Goal: Task Accomplishment & Management: Complete application form

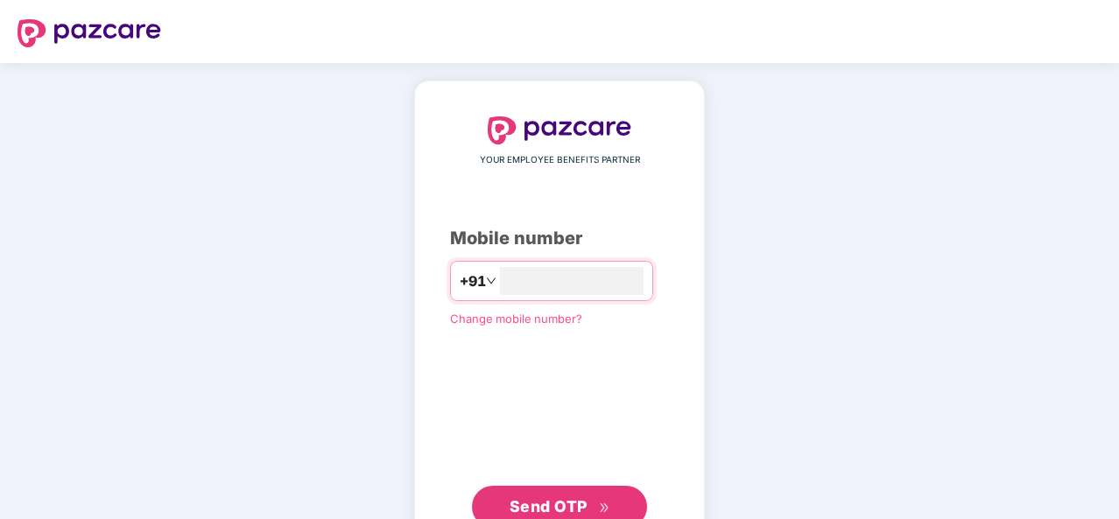
type input "**********"
click at [537, 500] on span "Send OTP" at bounding box center [548, 504] width 78 height 18
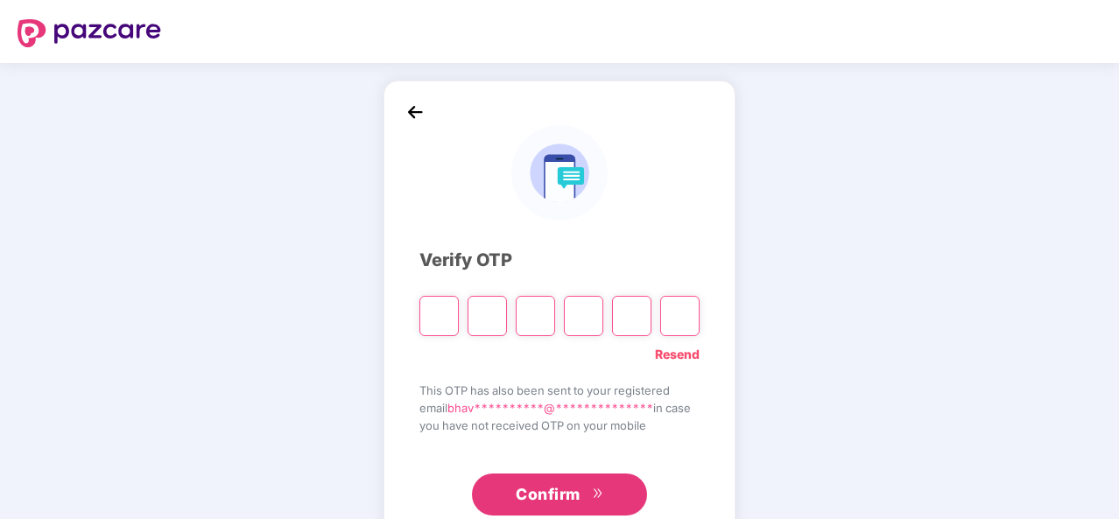
type input "*"
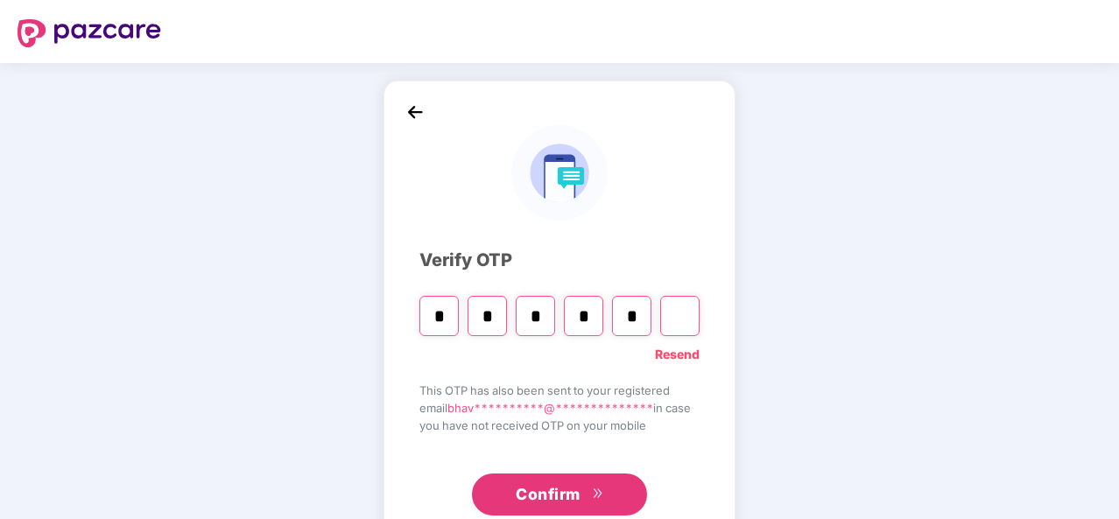
type input "*"
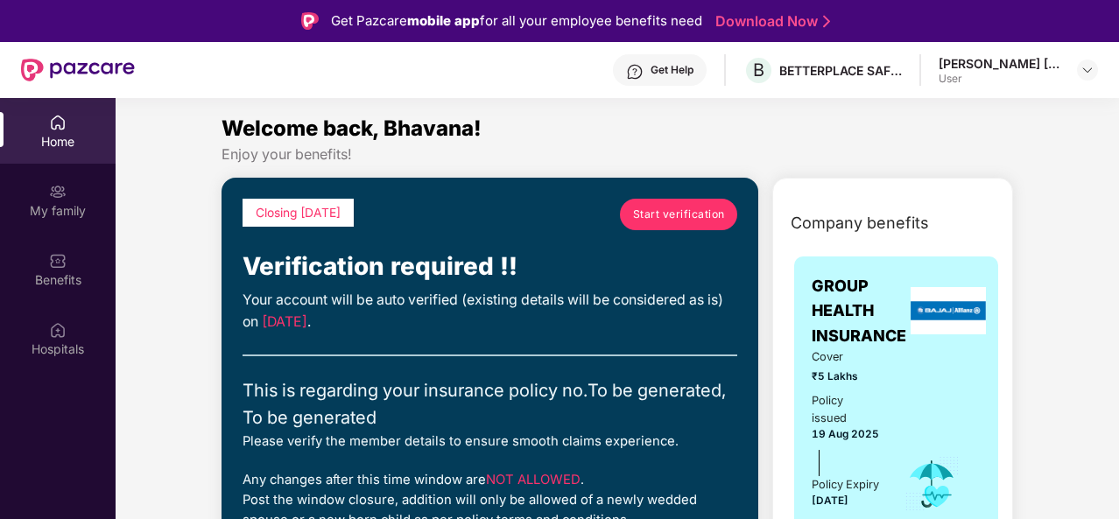
click at [745, 129] on div "Welcome back, Bhavana!" at bounding box center [616, 128] width 791 height 33
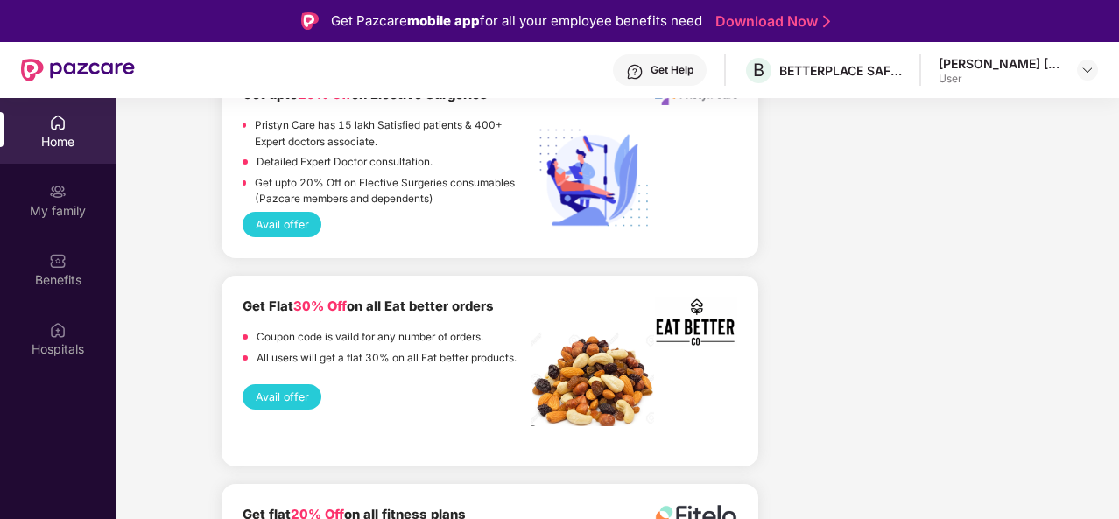
scroll to position [3361, 0]
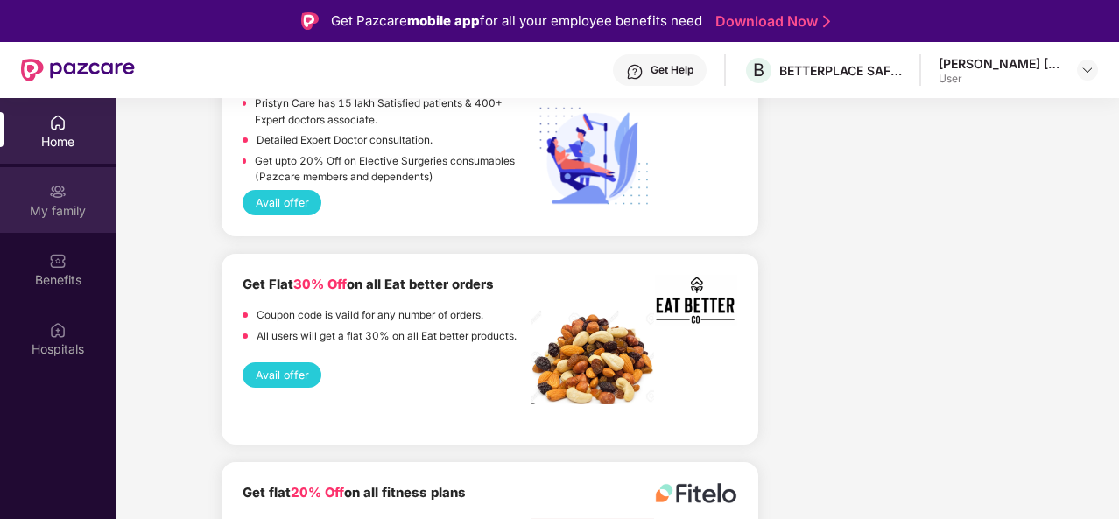
click at [55, 198] on img at bounding box center [58, 192] width 18 height 18
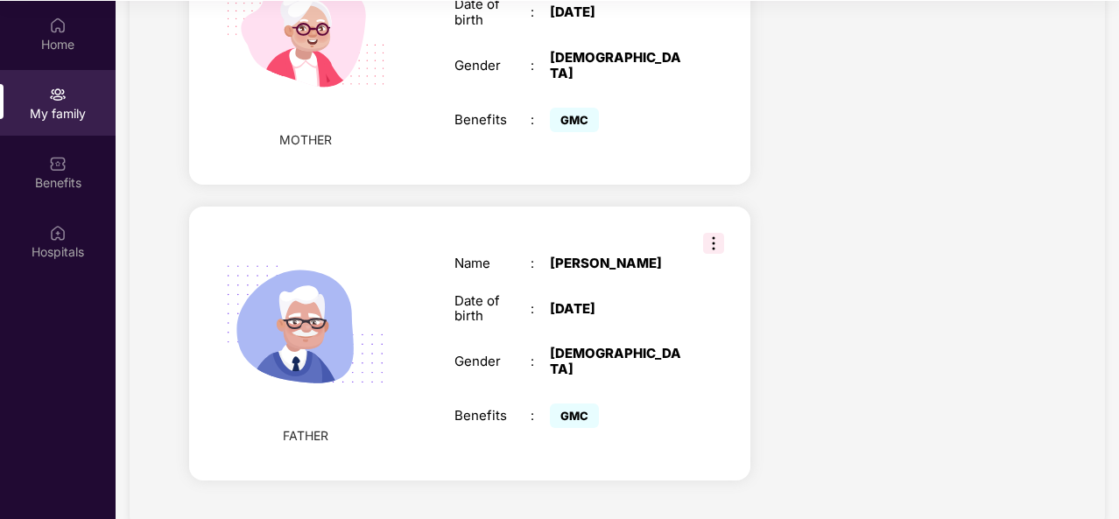
scroll to position [98, 0]
click at [703, 232] on img at bounding box center [713, 242] width 21 height 21
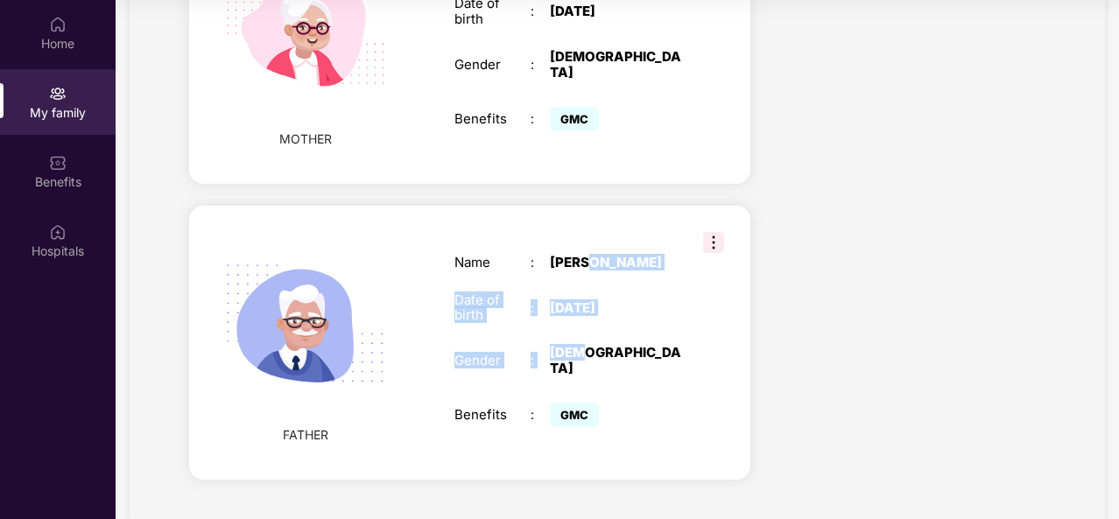
drag, startPoint x: 641, startPoint y: 333, endPoint x: 593, endPoint y: 230, distance: 112.8
click at [593, 233] on div "Name : Ramesh Pareek Date of birth : 06 Jan 1956 Gender : MALE Benefits : GMC" at bounding box center [568, 343] width 263 height 221
click at [593, 255] on div "Ramesh Pareek" at bounding box center [616, 263] width 133 height 16
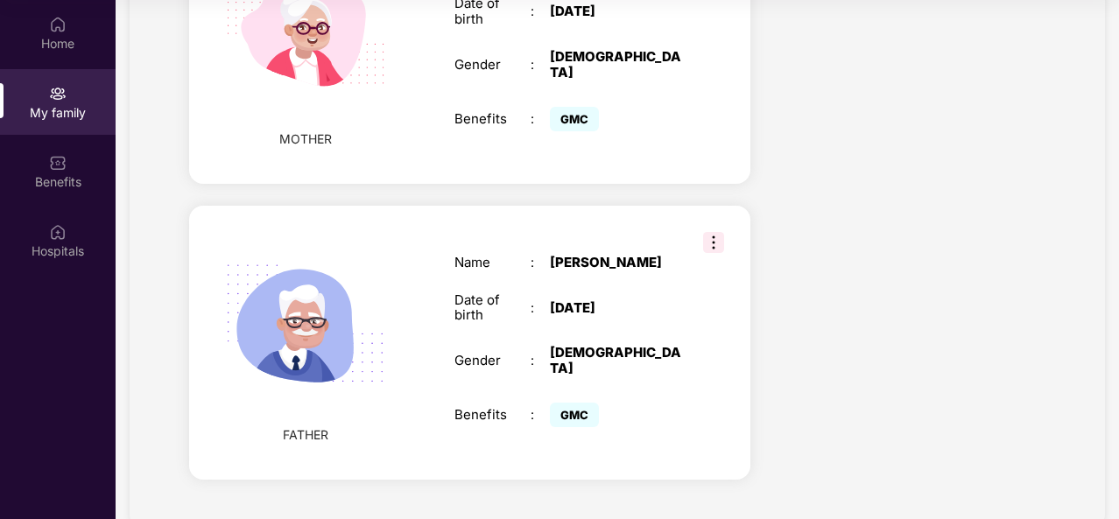
click at [652, 255] on div "Ramesh Pareek" at bounding box center [616, 263] width 133 height 16
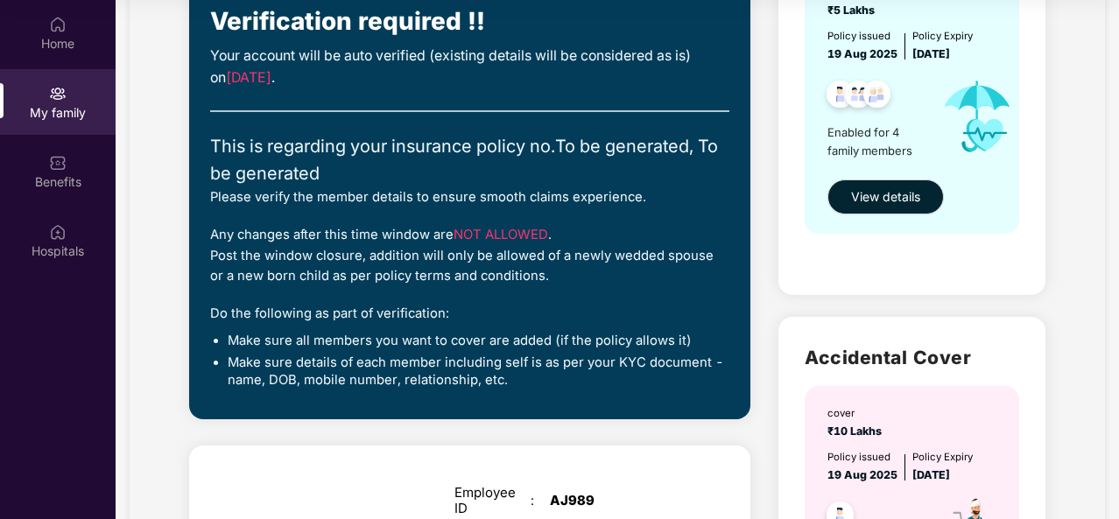
scroll to position [162, 0]
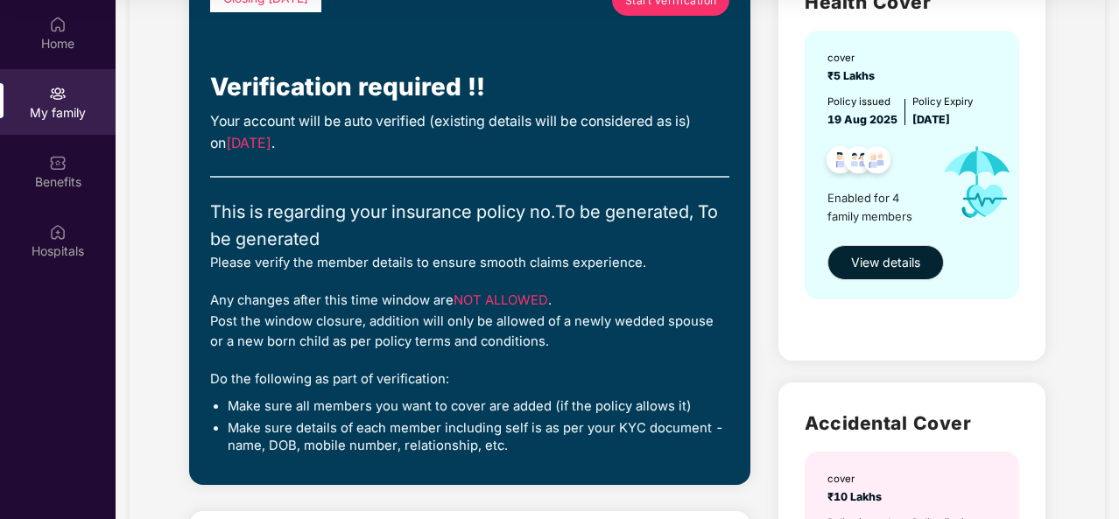
drag, startPoint x: 1112, startPoint y: 234, endPoint x: 767, endPoint y: 174, distance: 349.9
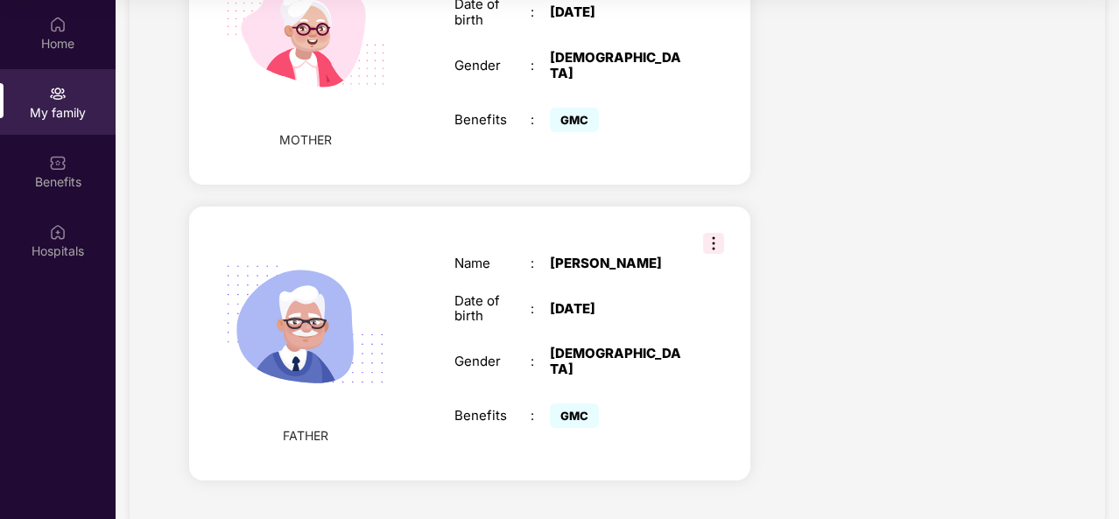
scroll to position [1527, 0]
click at [287, 326] on img at bounding box center [305, 324] width 202 height 202
click at [567, 255] on div "Ramesh Pareek" at bounding box center [616, 263] width 133 height 16
click at [317, 425] on span "FATHER" at bounding box center [306, 434] width 46 height 19
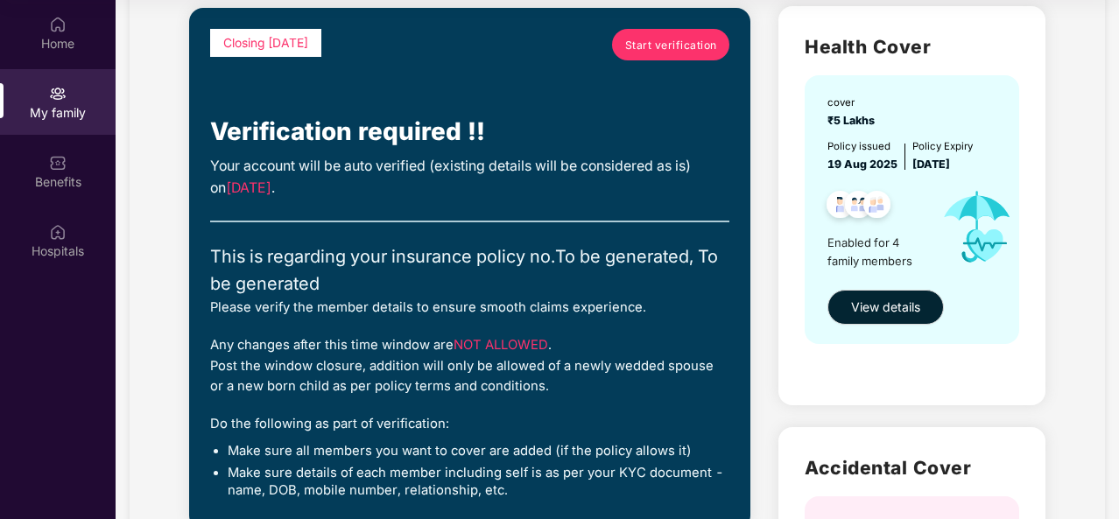
scroll to position [92, 0]
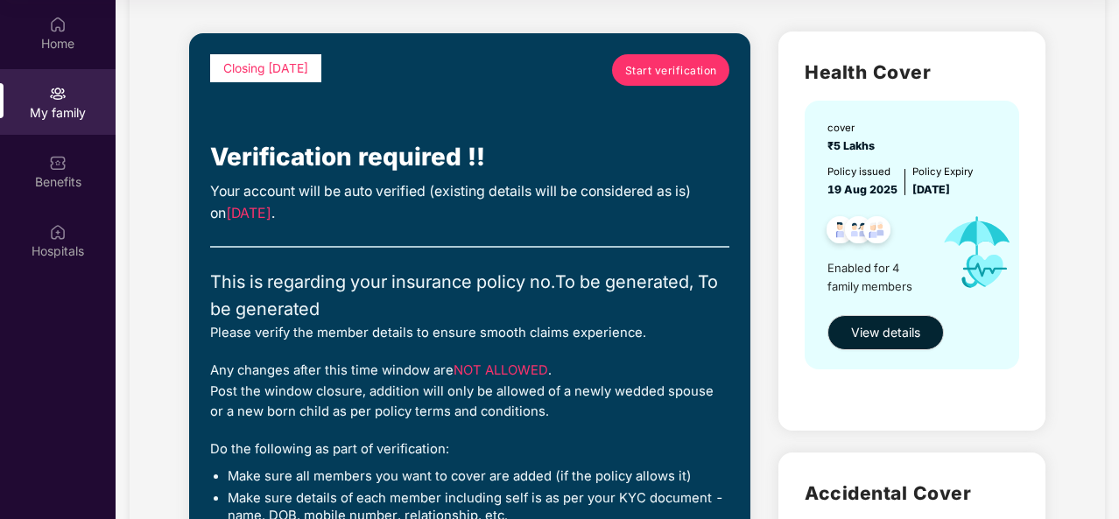
click at [635, 65] on span "Start verification" at bounding box center [671, 70] width 92 height 17
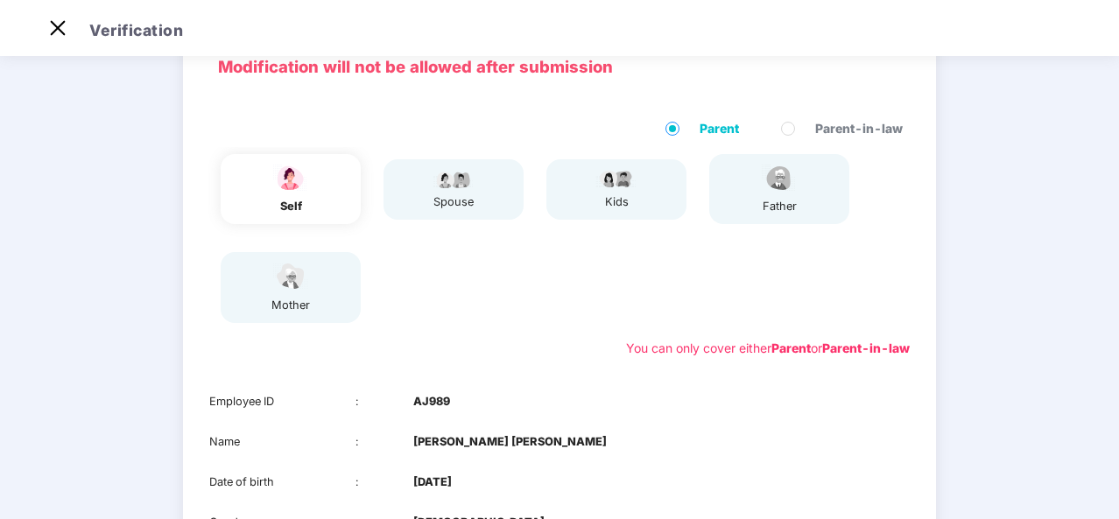
scroll to position [42, 0]
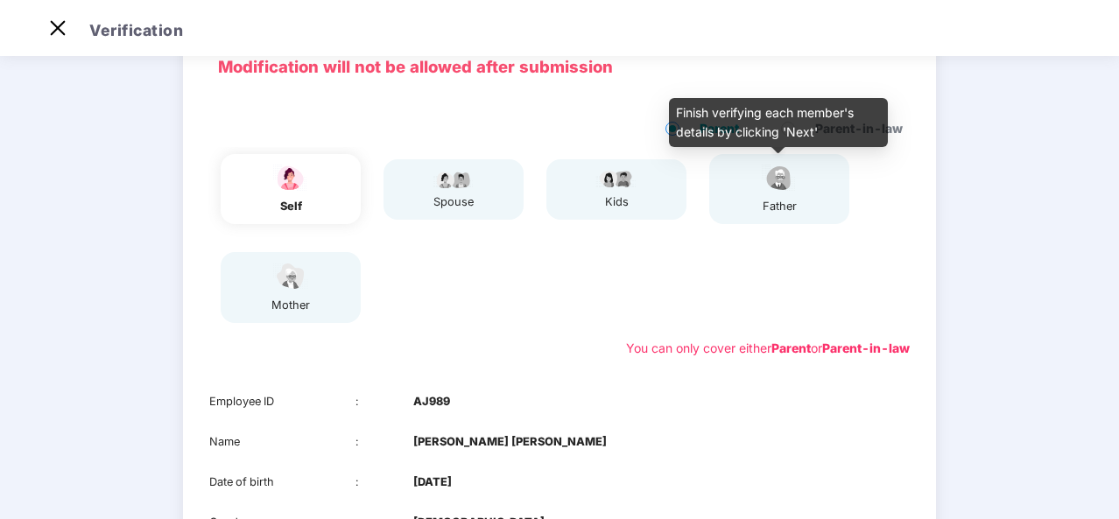
click at [766, 192] on img at bounding box center [779, 178] width 44 height 31
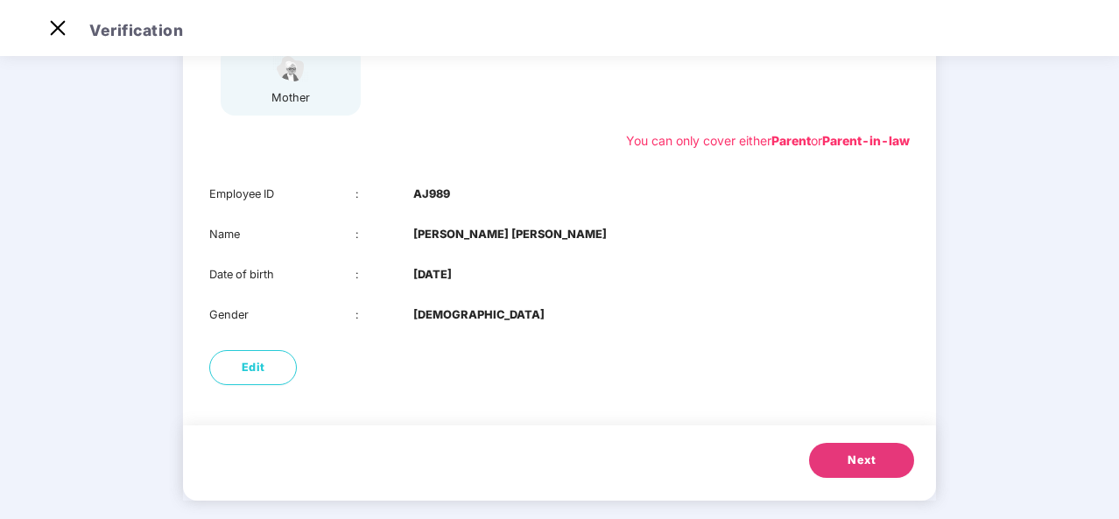
scroll to position [316, 0]
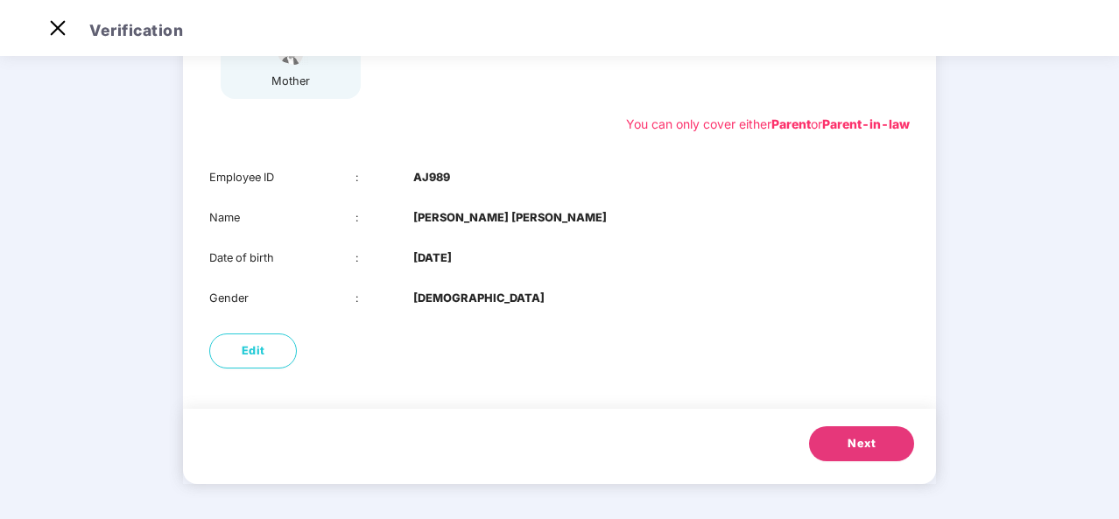
click at [863, 440] on span "Next" at bounding box center [861, 444] width 28 height 18
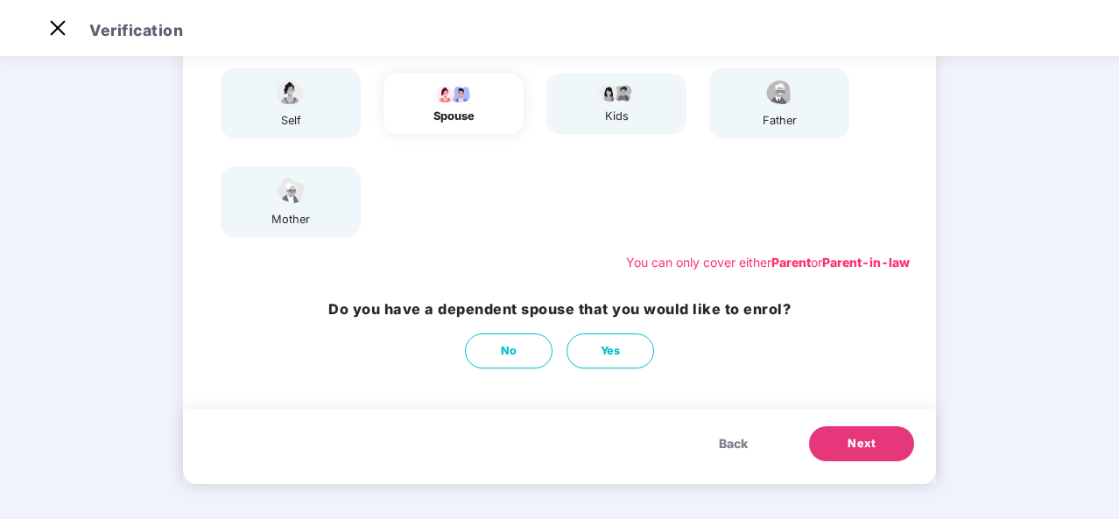
click at [844, 442] on button "Next" at bounding box center [861, 443] width 105 height 35
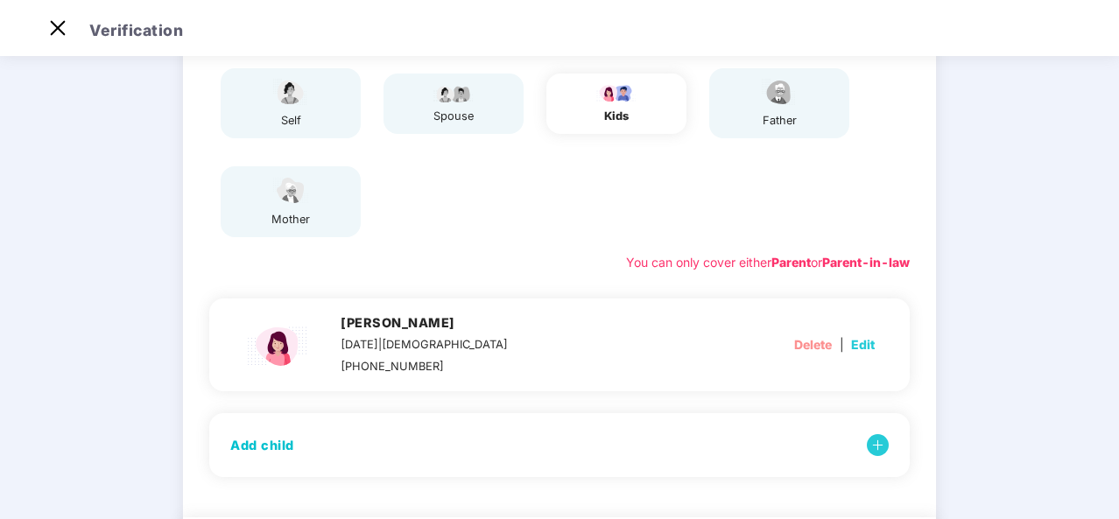
scroll to position [286, 0]
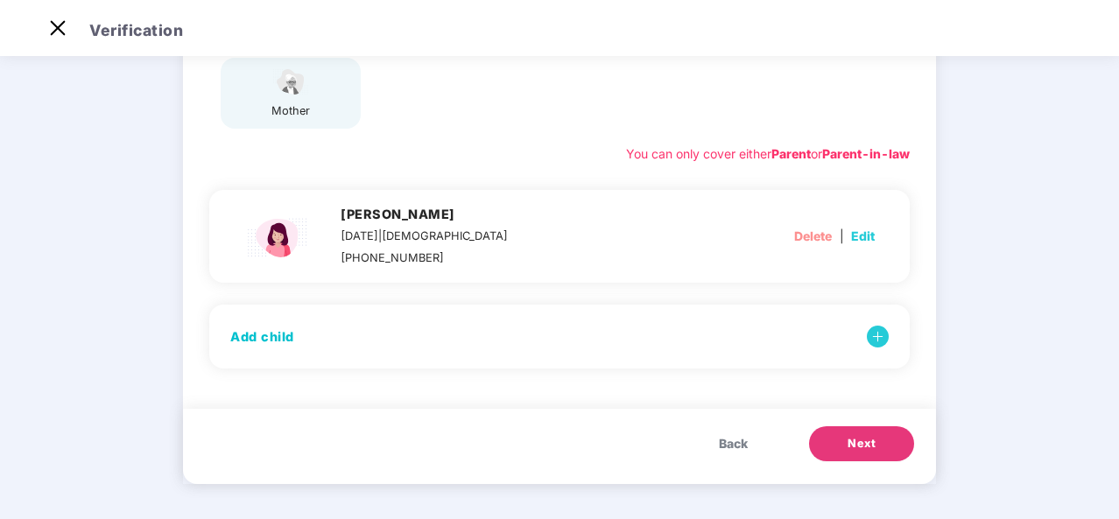
click at [840, 442] on button "Next" at bounding box center [861, 443] width 105 height 35
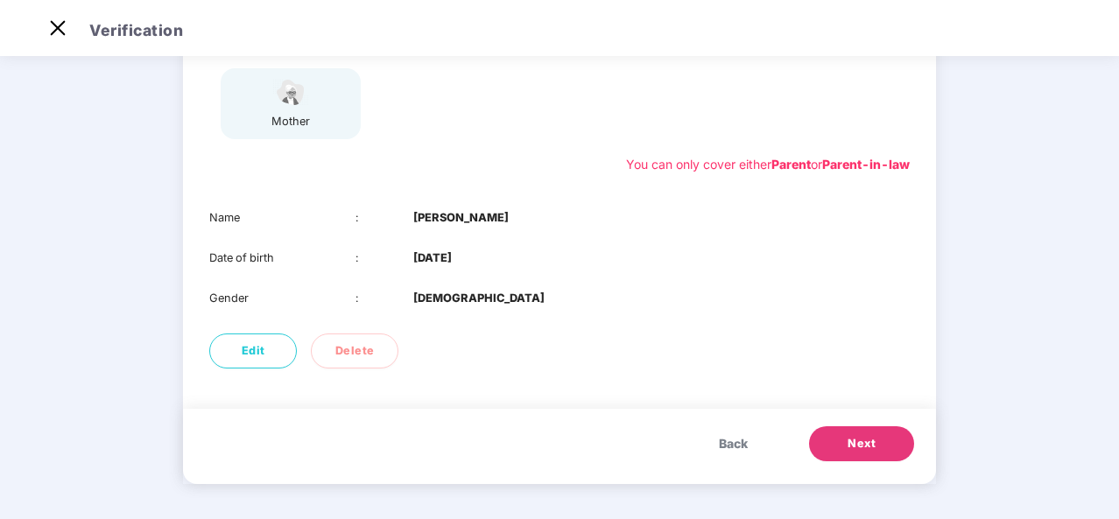
scroll to position [276, 0]
click at [251, 351] on span "Edit" at bounding box center [254, 351] width 24 height 18
select select "****"
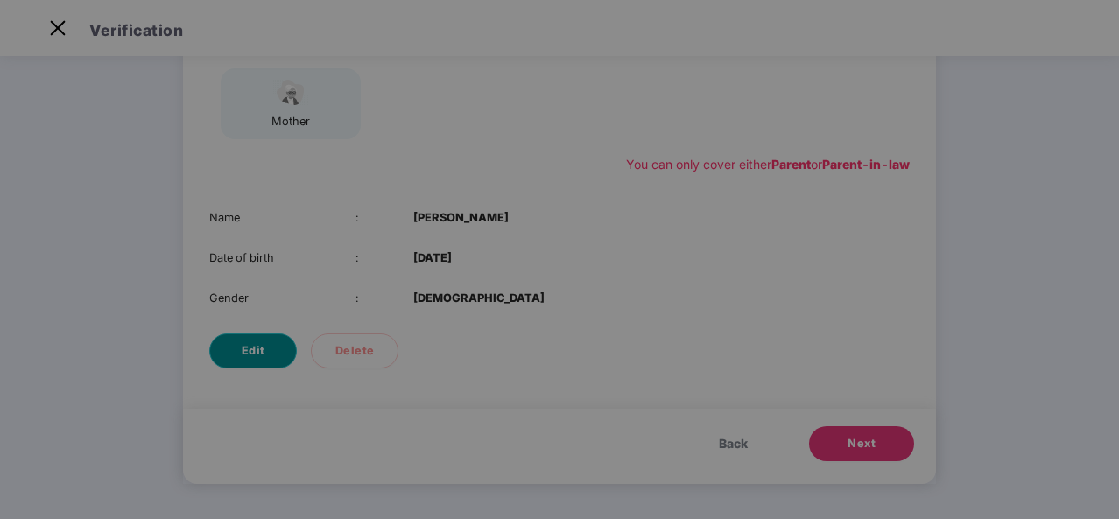
scroll to position [0, 0]
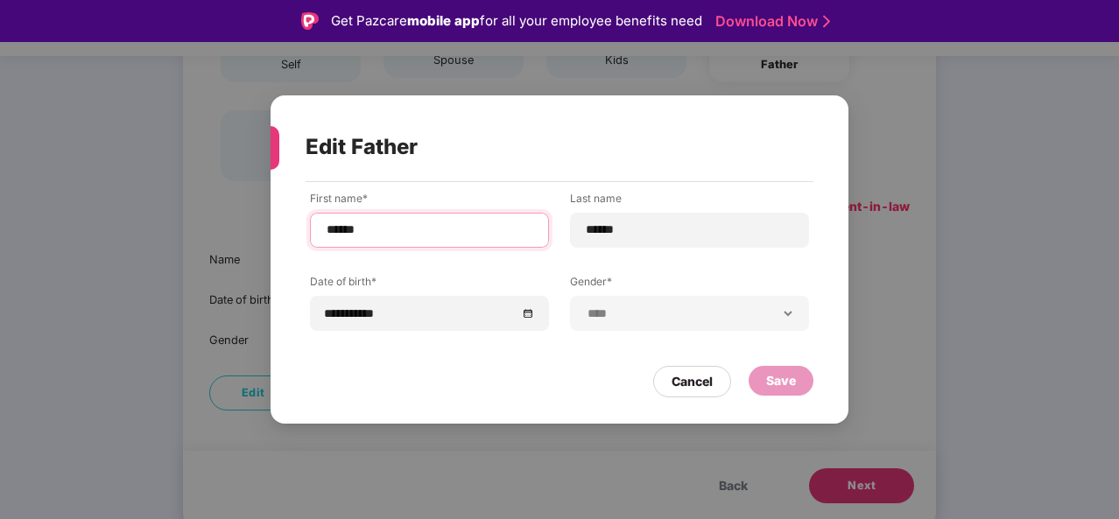
click at [417, 232] on input "******" at bounding box center [429, 230] width 209 height 18
type input "**********"
click at [779, 391] on div "Save" at bounding box center [780, 381] width 65 height 30
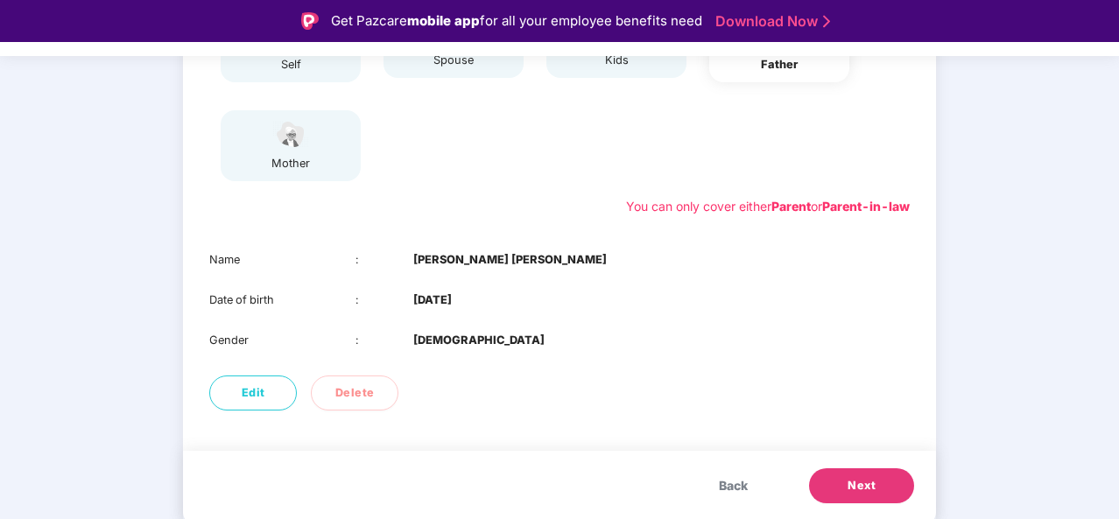
click at [838, 487] on button "Next" at bounding box center [861, 485] width 105 height 35
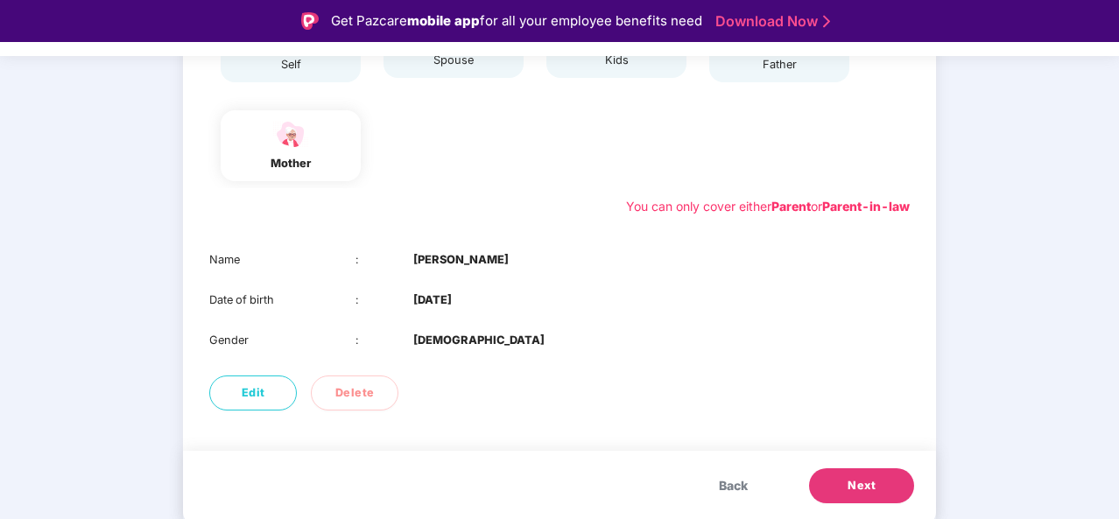
scroll to position [42, 0]
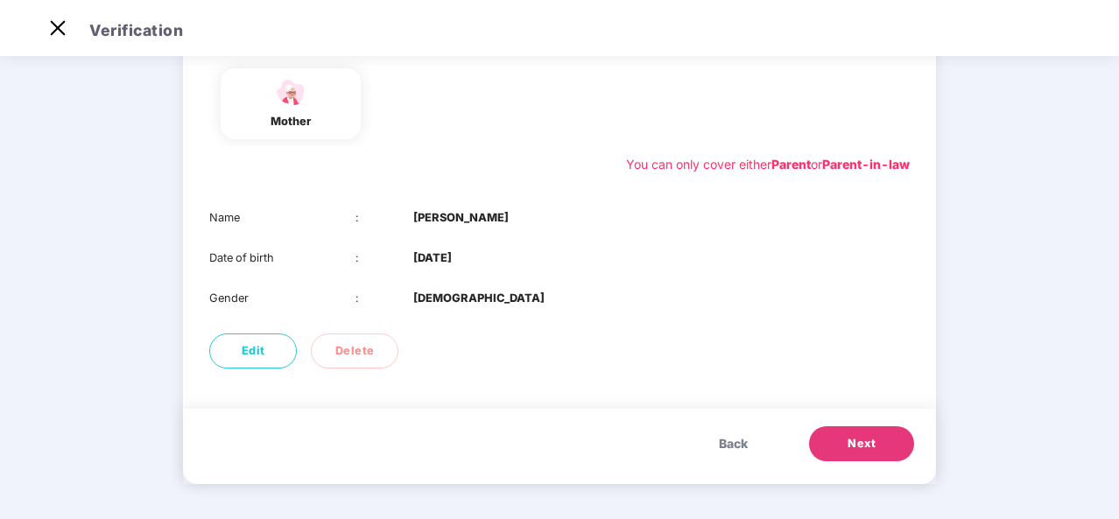
click at [838, 446] on button "Next" at bounding box center [861, 443] width 105 height 35
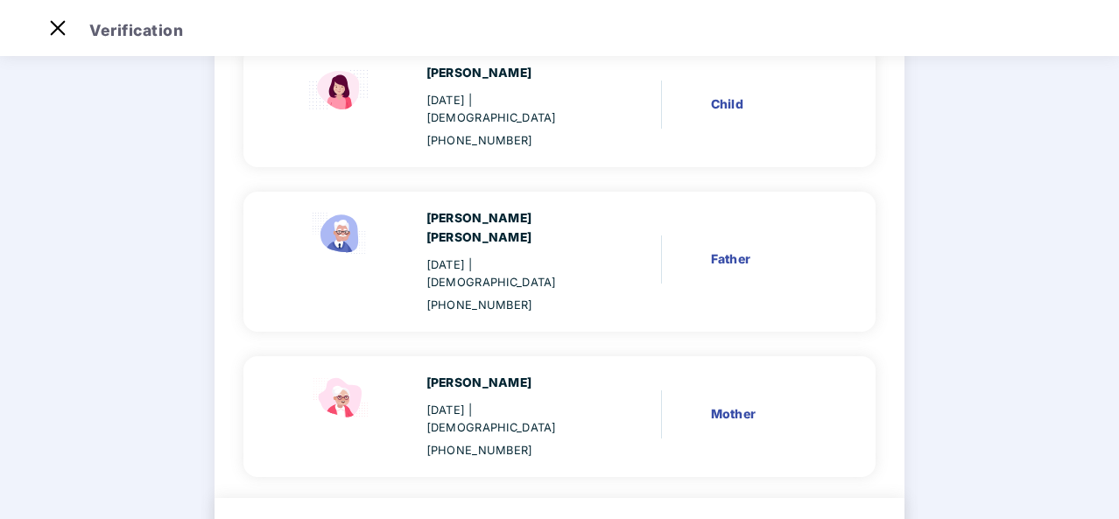
scroll to position [365, 0]
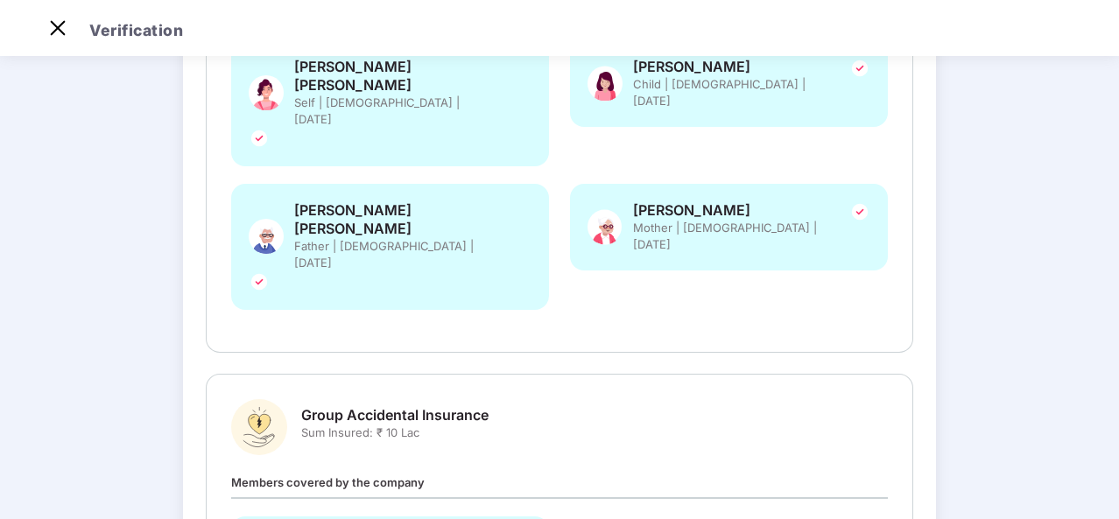
scroll to position [0, 0]
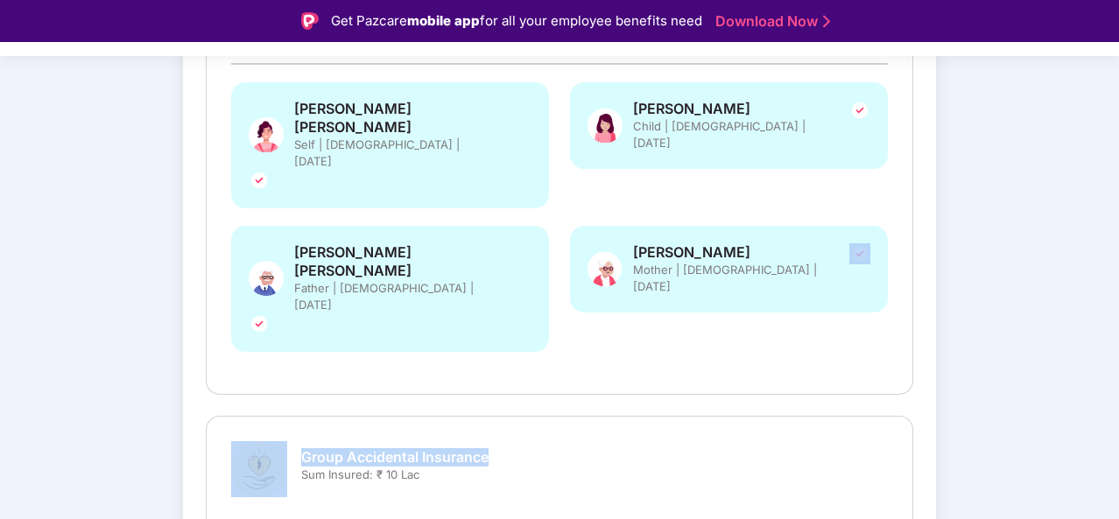
drag, startPoint x: 1115, startPoint y: 276, endPoint x: 1105, endPoint y: 319, distance: 45.0
click at [1105, 319] on div "Verify members Review members 03 Submit Review and Submit Details once submitte…" at bounding box center [559, 303] width 1119 height 1130
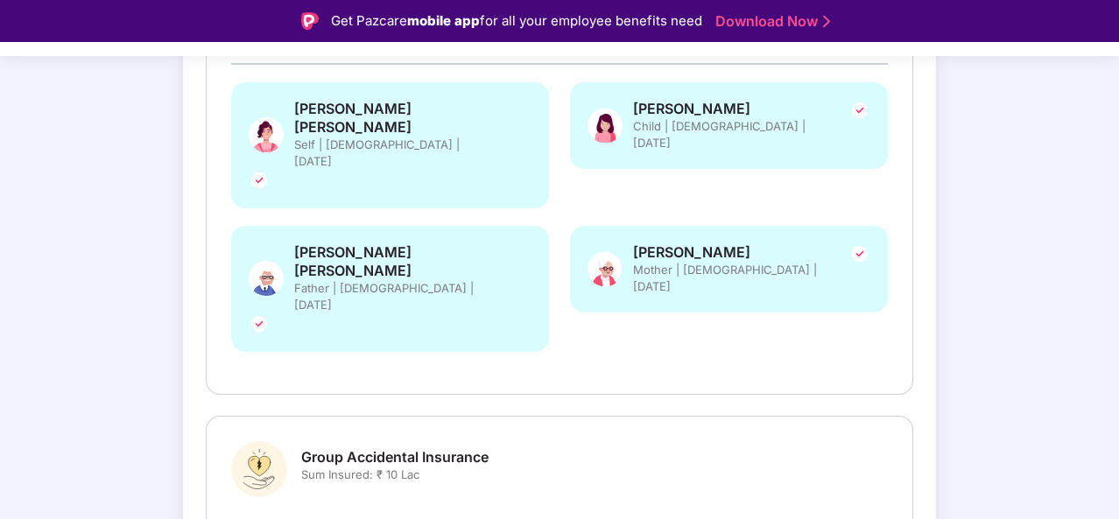
click at [969, 356] on div "Verify members Review members 03 Submit Review and Submit Details once submitte…" at bounding box center [559, 303] width 1119 height 1130
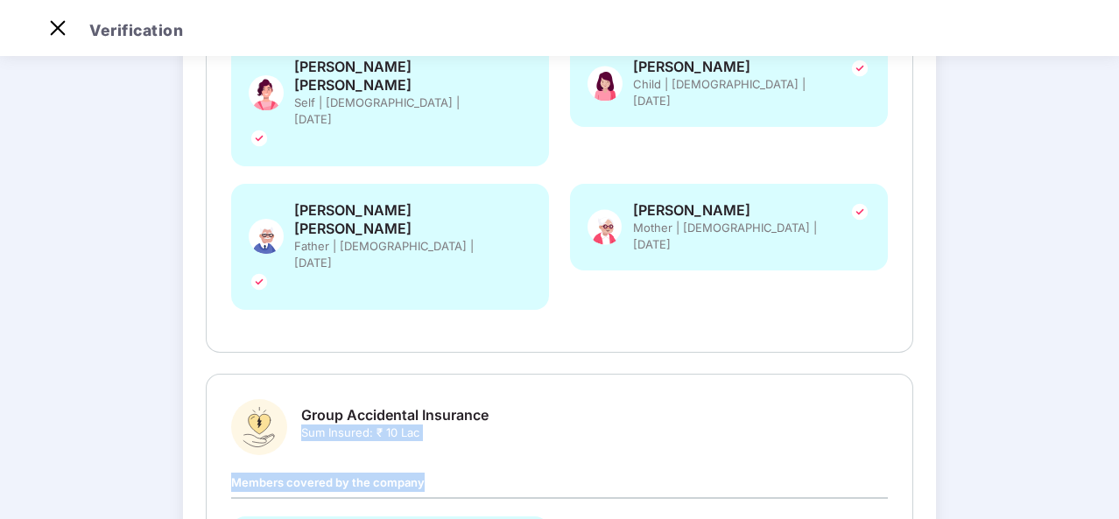
drag, startPoint x: 1110, startPoint y: 368, endPoint x: 1118, endPoint y: 266, distance: 102.7
click at [1118, 266] on div "Verification Verify members Review members 03 Submit Review and Submit Details …" at bounding box center [559, 259] width 1119 height 519
click at [1063, 295] on div "Verify members Review members 03 Submit Review and Submit Details once submitte…" at bounding box center [559, 261] width 1119 height 1130
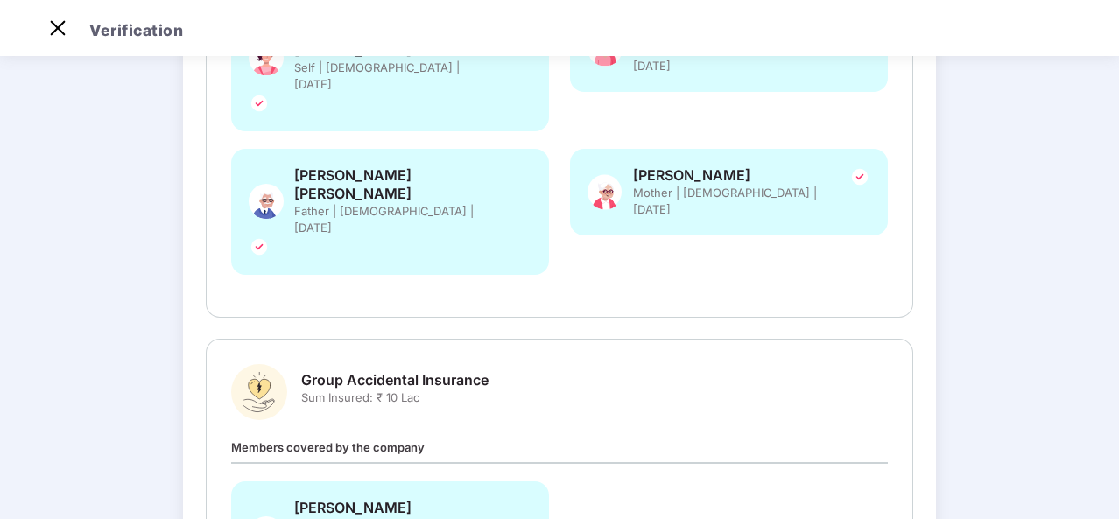
scroll to position [500, 0]
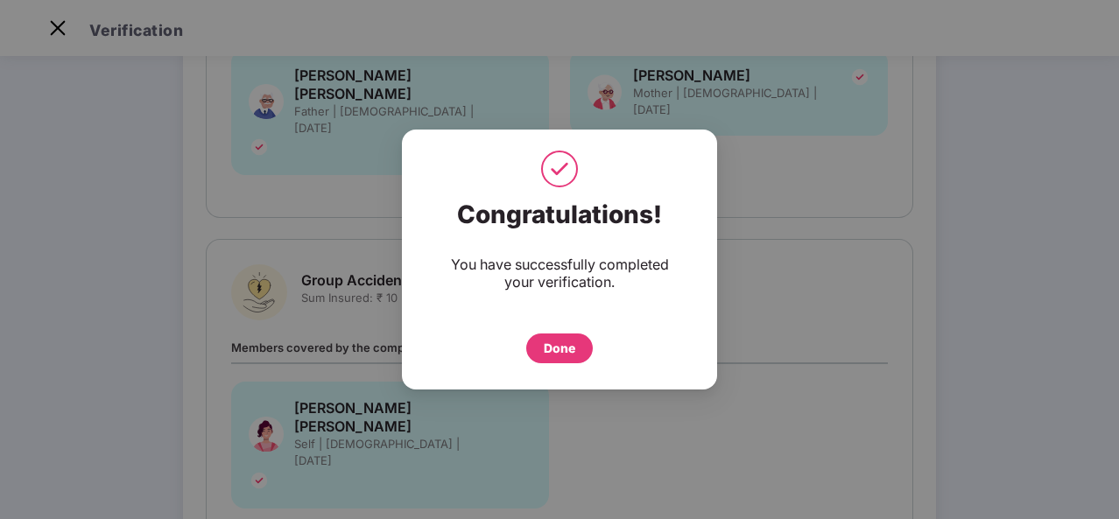
click at [555, 349] on div "Done" at bounding box center [560, 348] width 32 height 19
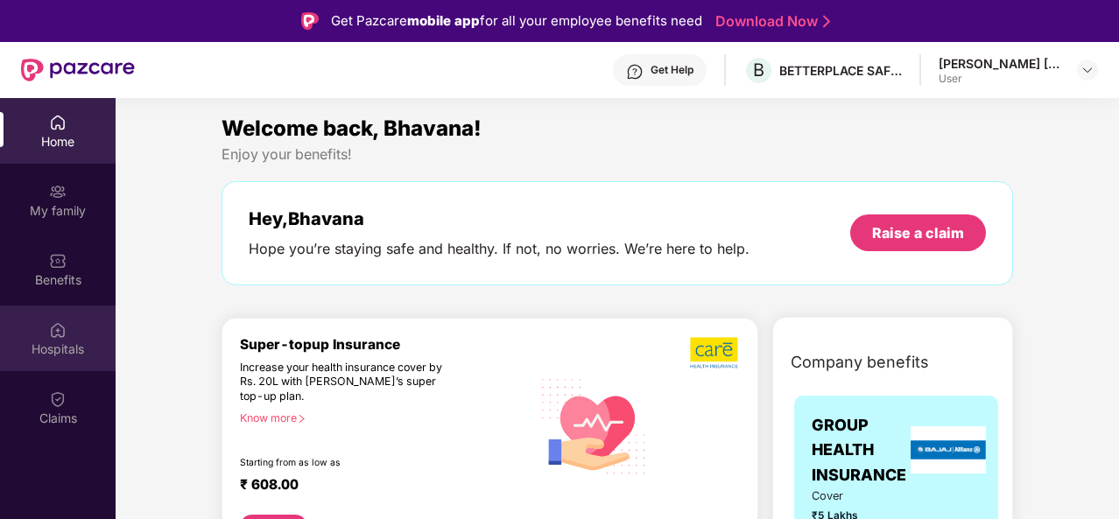
click at [58, 344] on div "Hospitals" at bounding box center [58, 349] width 116 height 18
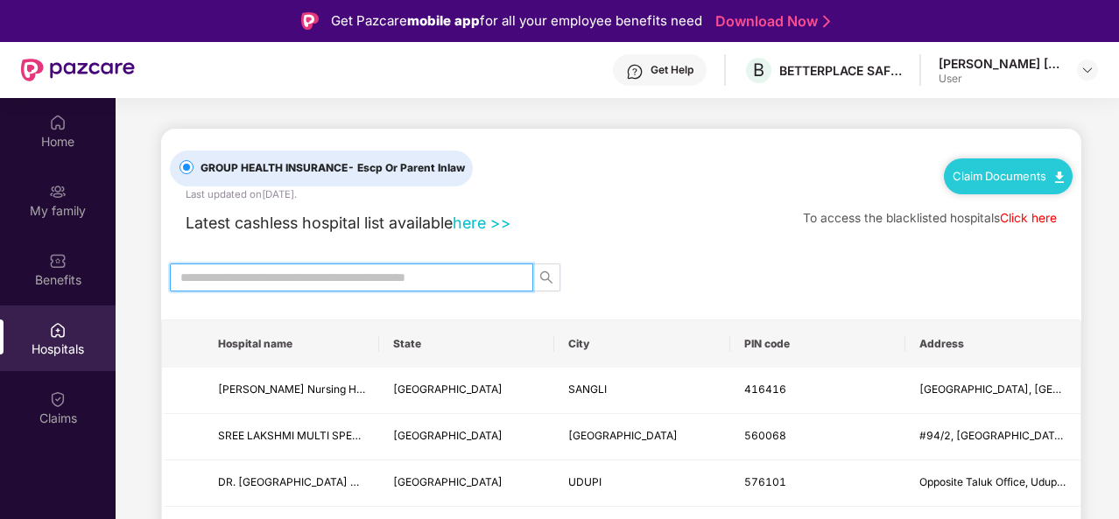
click at [359, 280] on input "text" at bounding box center [344, 277] width 328 height 19
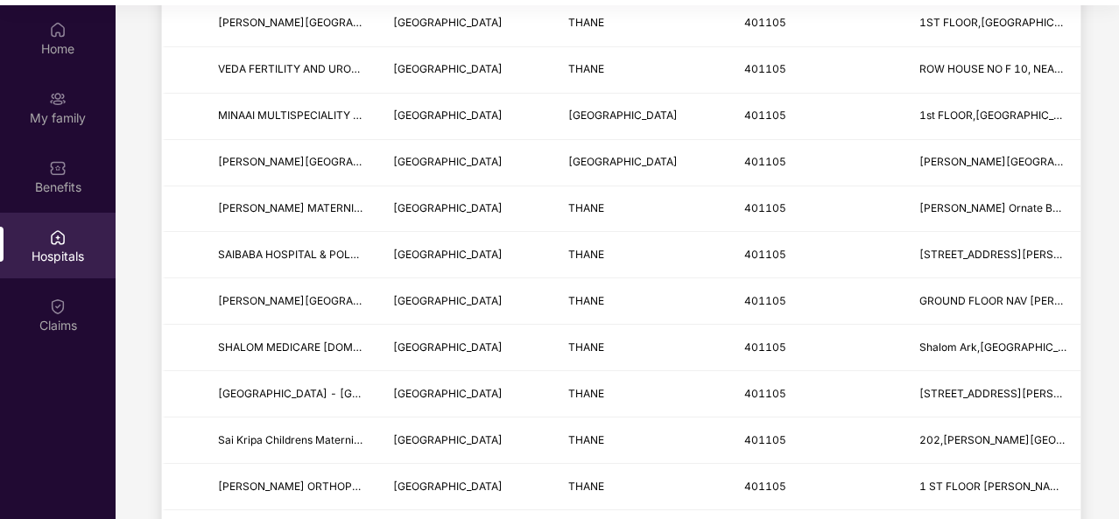
scroll to position [98, 0]
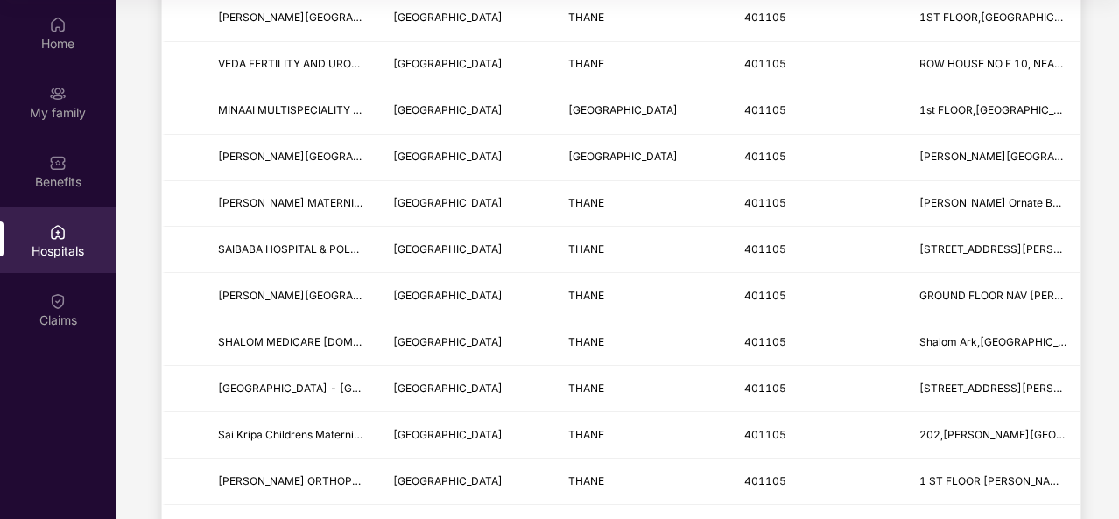
drag, startPoint x: 1116, startPoint y: 435, endPoint x: 1115, endPoint y: 459, distance: 24.5
click at [1115, 459] on main "GROUP HEALTH INSURANCE - Escp Or Parent Inlaw Last updated on [DATE] . Claim Do…" at bounding box center [617, 125] width 1003 height 1168
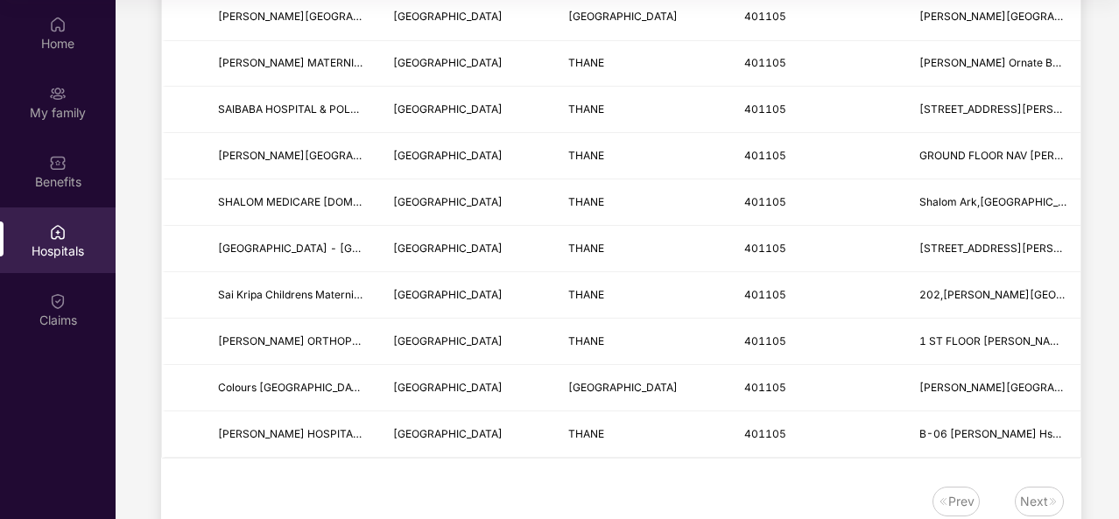
scroll to position [642, 0]
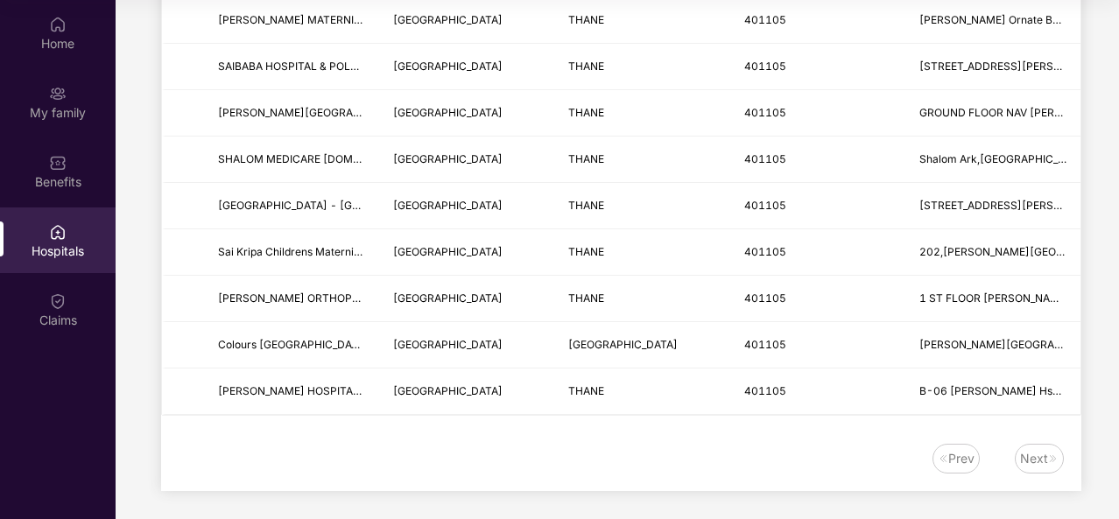
click at [1043, 457] on div "Next" at bounding box center [1034, 458] width 28 height 19
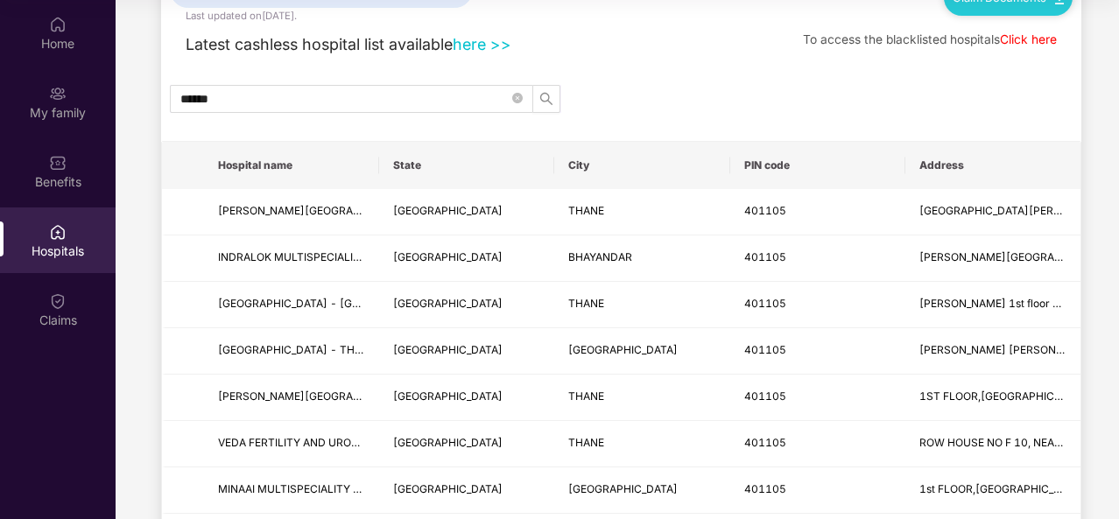
scroll to position [0, 0]
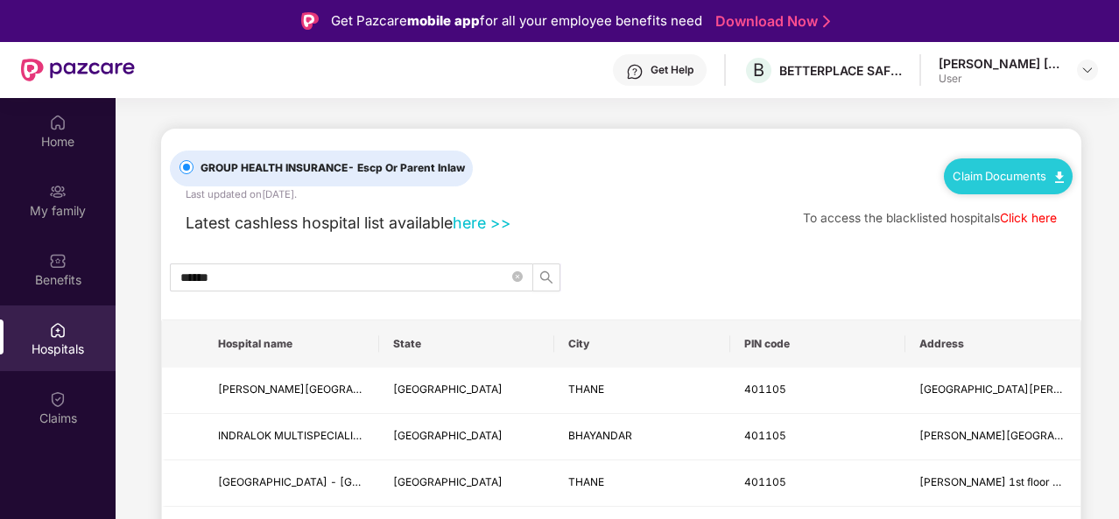
click at [1027, 217] on link "Click here" at bounding box center [1027, 218] width 57 height 14
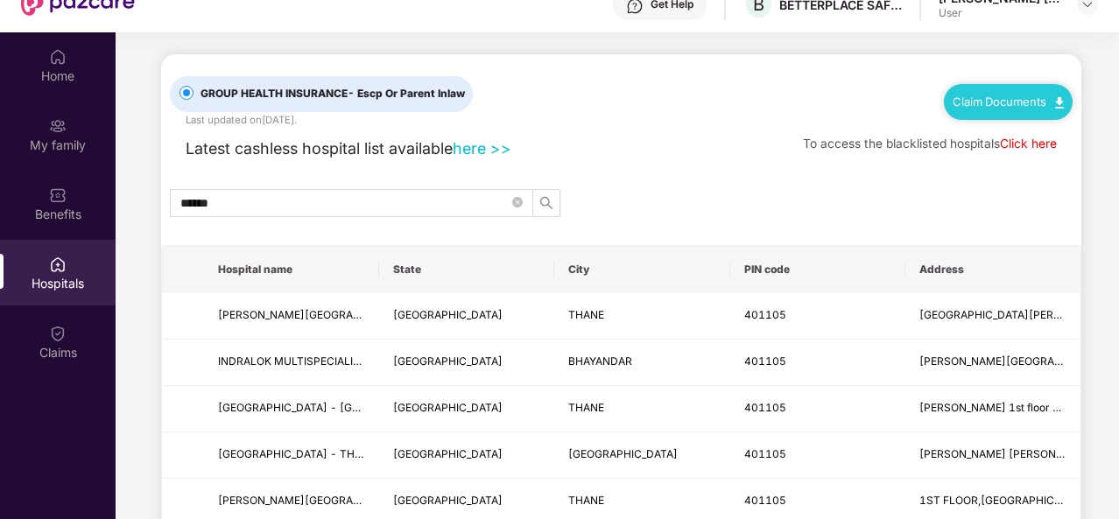
scroll to position [63, 0]
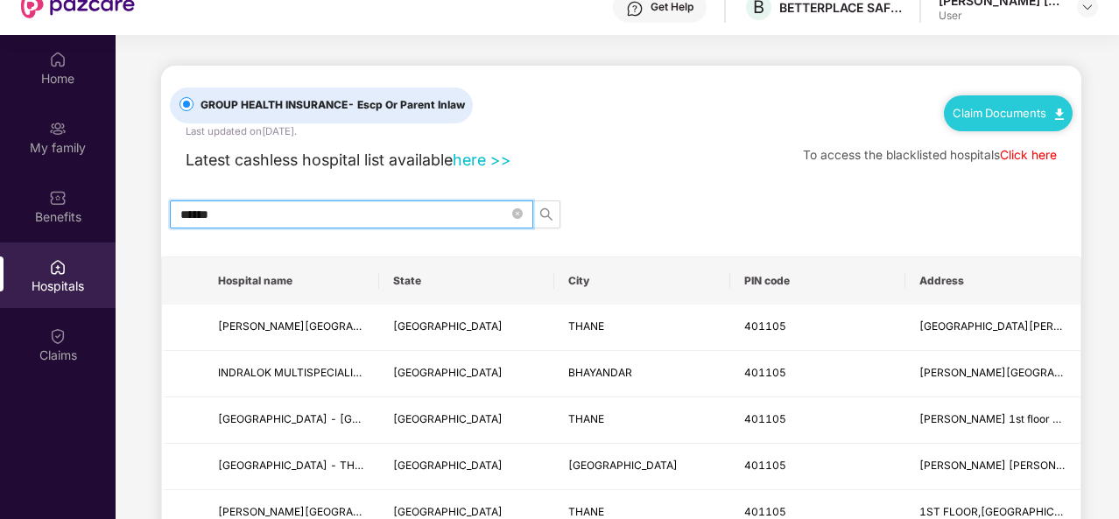
click at [229, 208] on input "******" at bounding box center [344, 214] width 328 height 19
type input "******"
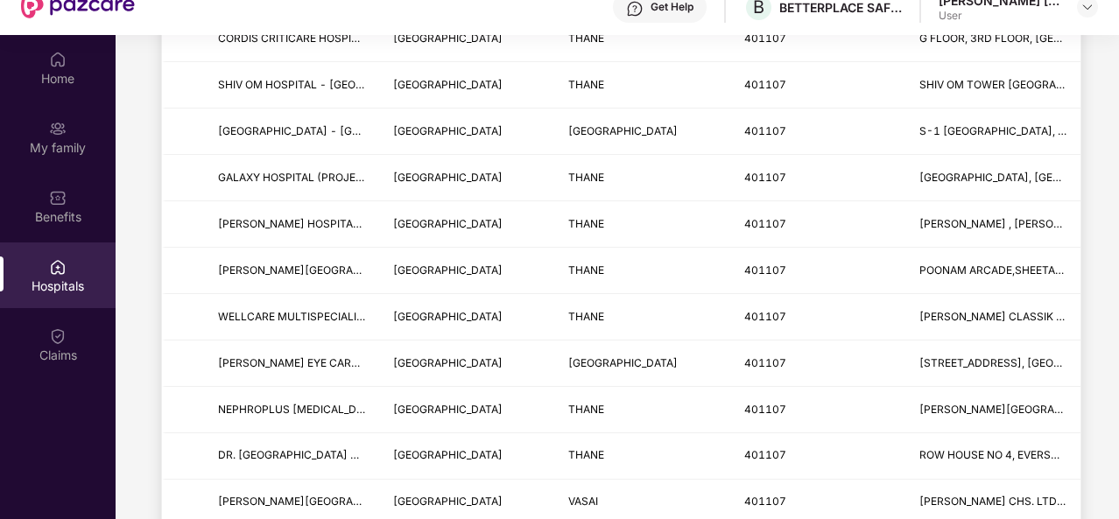
scroll to position [0, 0]
